Goal: Find specific page/section: Find specific page/section

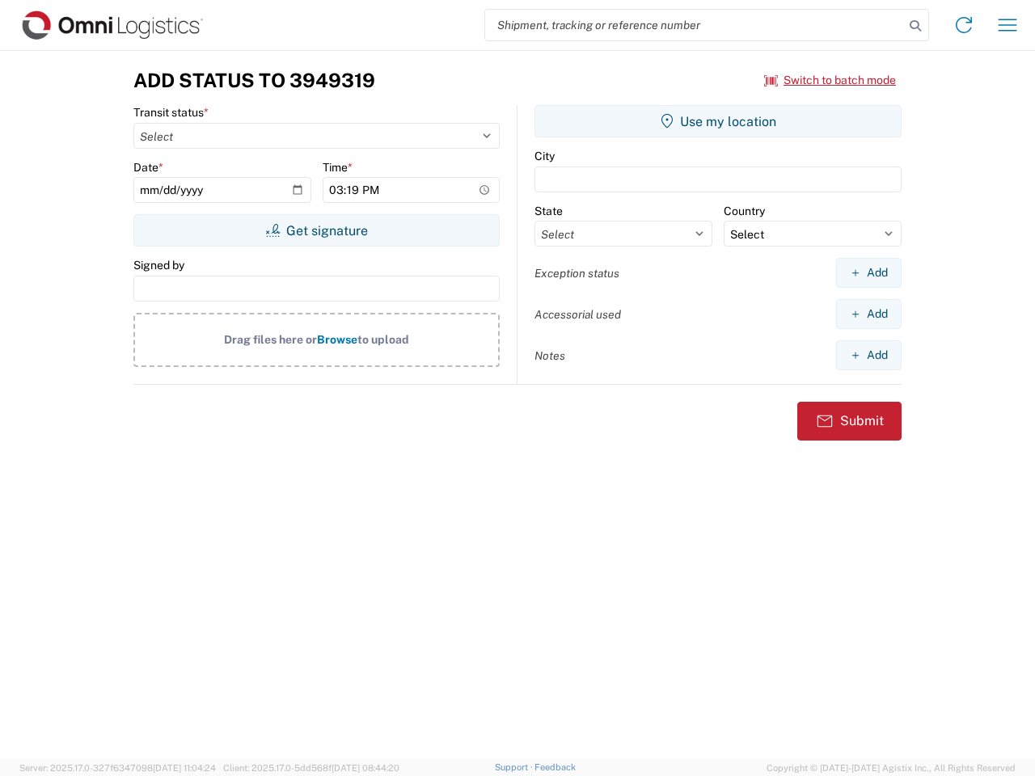
click at [694, 25] on input "search" at bounding box center [694, 25] width 419 height 31
click at [915, 26] on icon at bounding box center [915, 26] width 23 height 23
click at [964, 25] on icon at bounding box center [964, 25] width 26 height 26
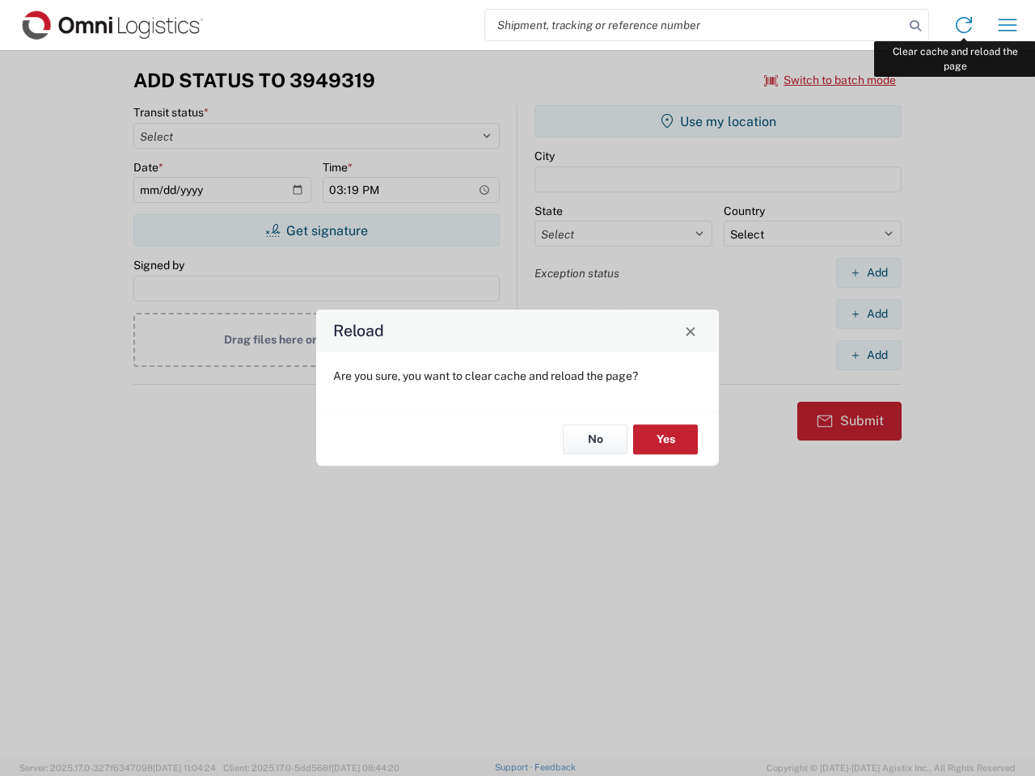
click at [1007, 25] on div "Reload Are you sure, you want to clear cache and reload the page? No Yes" at bounding box center [517, 388] width 1035 height 776
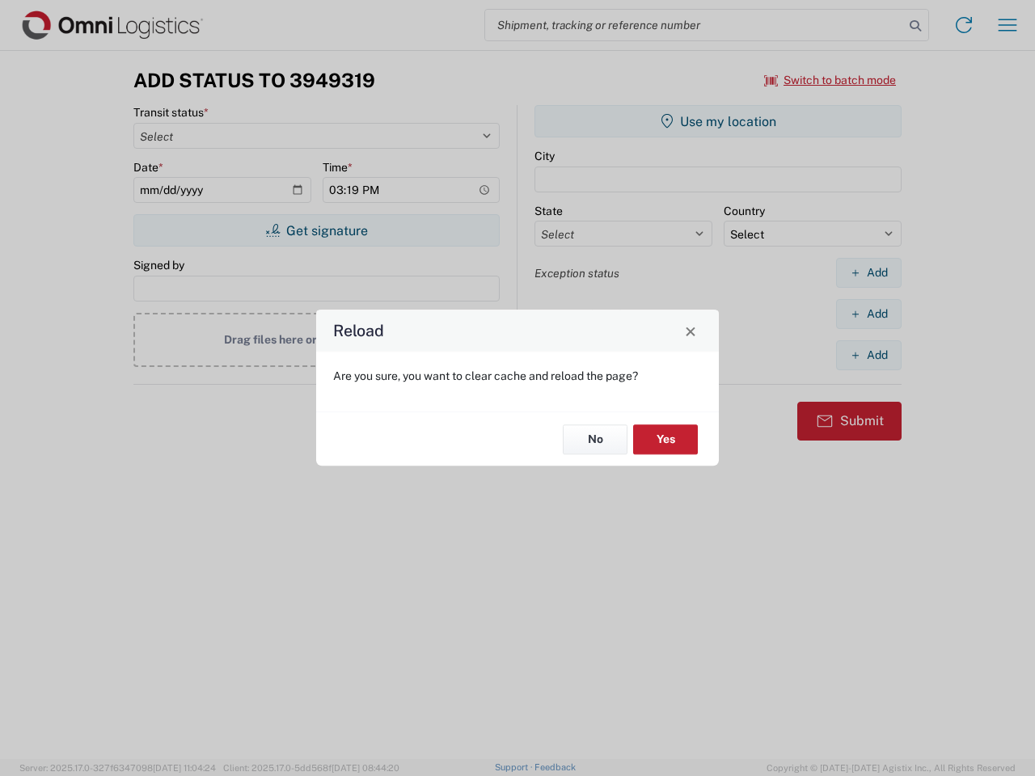
click at [830, 80] on div "Reload Are you sure, you want to clear cache and reload the page? No Yes" at bounding box center [517, 388] width 1035 height 776
click at [316, 230] on div "Reload Are you sure, you want to clear cache and reload the page? No Yes" at bounding box center [517, 388] width 1035 height 776
click at [718, 121] on div "Reload Are you sure, you want to clear cache and reload the page? No Yes" at bounding box center [517, 388] width 1035 height 776
click at [868, 272] on div "Reload Are you sure, you want to clear cache and reload the page? No Yes" at bounding box center [517, 388] width 1035 height 776
click at [868, 314] on div "Reload Are you sure, you want to clear cache and reload the page? No Yes" at bounding box center [517, 388] width 1035 height 776
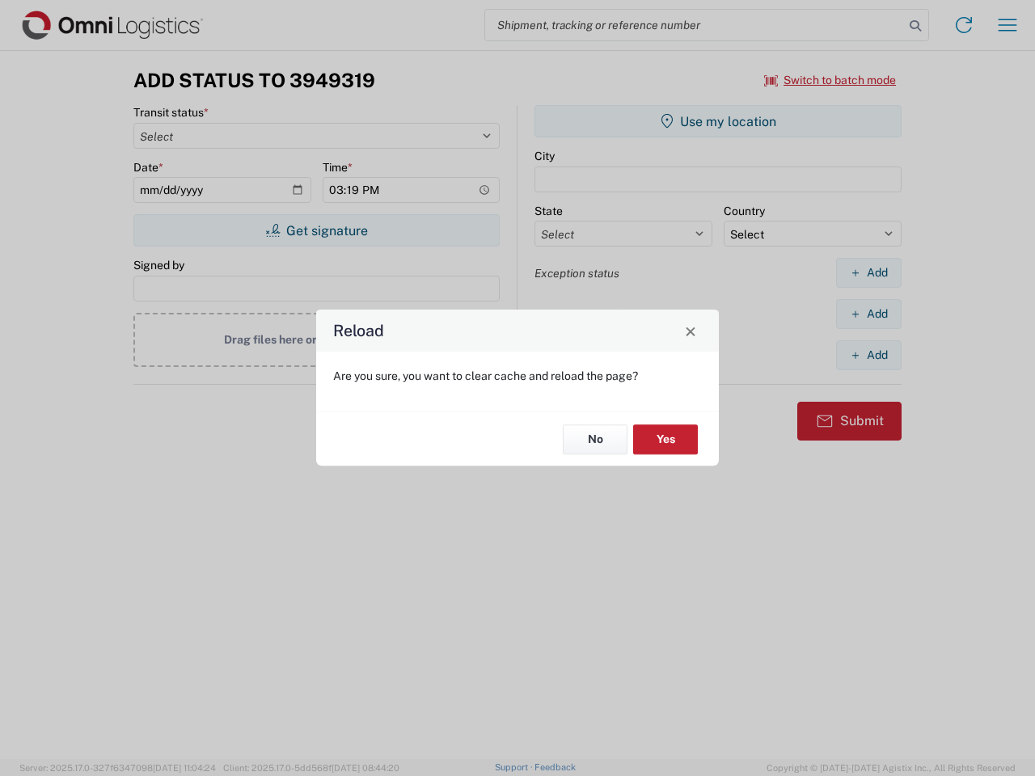
click at [868, 355] on div "Reload Are you sure, you want to clear cache and reload the page? No Yes" at bounding box center [517, 388] width 1035 height 776
